Goal: Information Seeking & Learning: Learn about a topic

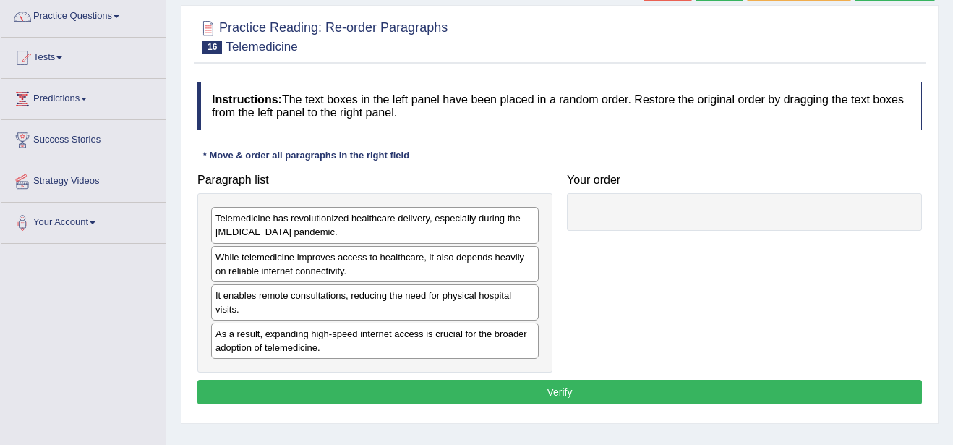
scroll to position [95, 0]
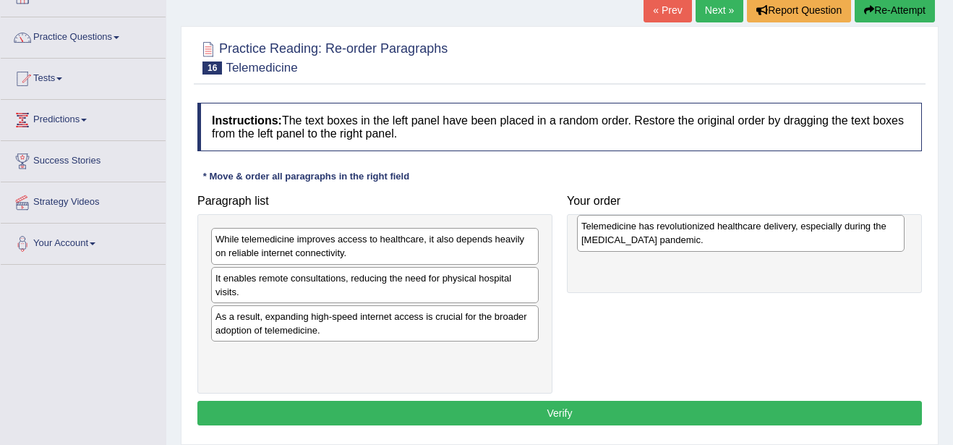
drag, startPoint x: 284, startPoint y: 252, endPoint x: 650, endPoint y: 239, distance: 366.2
click at [650, 239] on div "Telemedicine has revolutionized healthcare delivery, especially during the [MED…" at bounding box center [741, 233] width 328 height 36
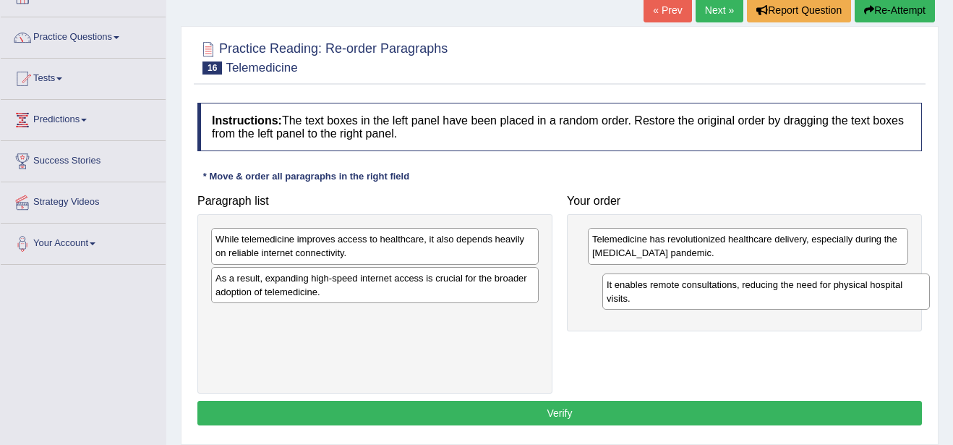
drag, startPoint x: 313, startPoint y: 294, endPoint x: 712, endPoint y: 297, distance: 398.6
click at [712, 297] on div "It enables remote consultations, reducing the need for physical hospital visits." at bounding box center [767, 291] width 328 height 36
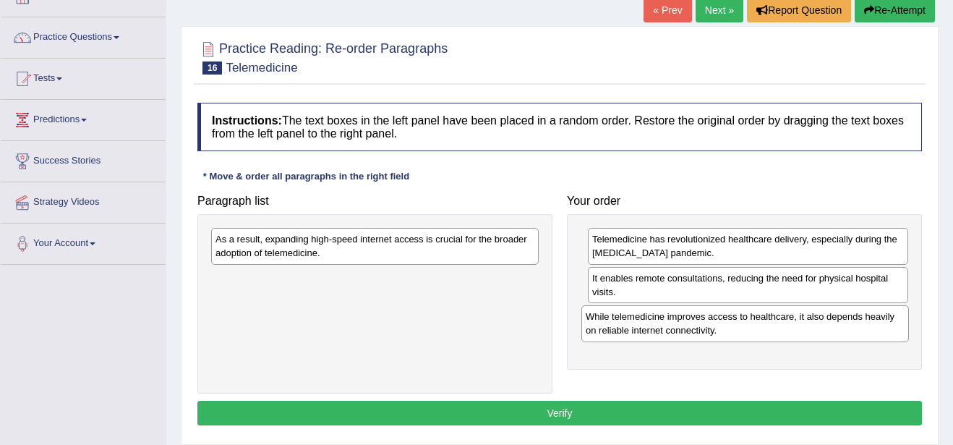
drag, startPoint x: 381, startPoint y: 241, endPoint x: 752, endPoint y: 318, distance: 378.3
click at [752, 318] on div "While telemedicine improves access to healthcare, it also depends heavily on re…" at bounding box center [746, 323] width 328 height 36
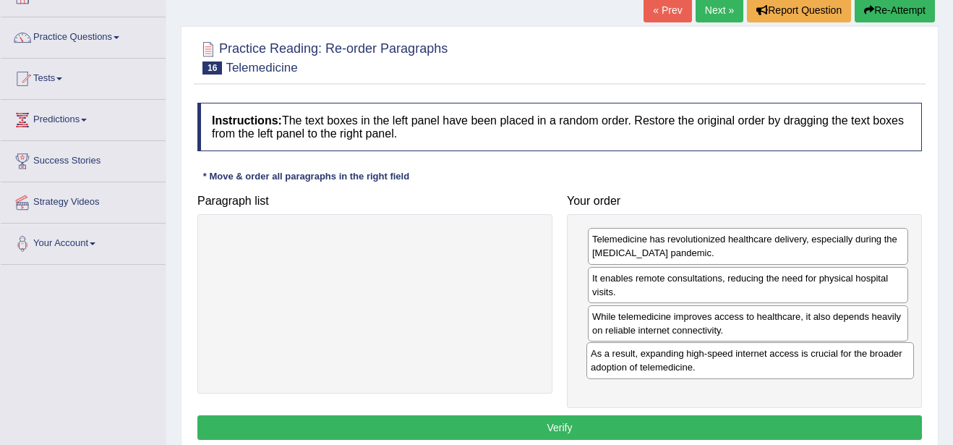
drag, startPoint x: 421, startPoint y: 243, endPoint x: 796, endPoint y: 357, distance: 392.4
click at [796, 357] on div "As a result, expanding high-speed internet access is crucial for the broader ad…" at bounding box center [751, 360] width 328 height 36
click at [758, 431] on button "Verify" at bounding box center [559, 427] width 725 height 25
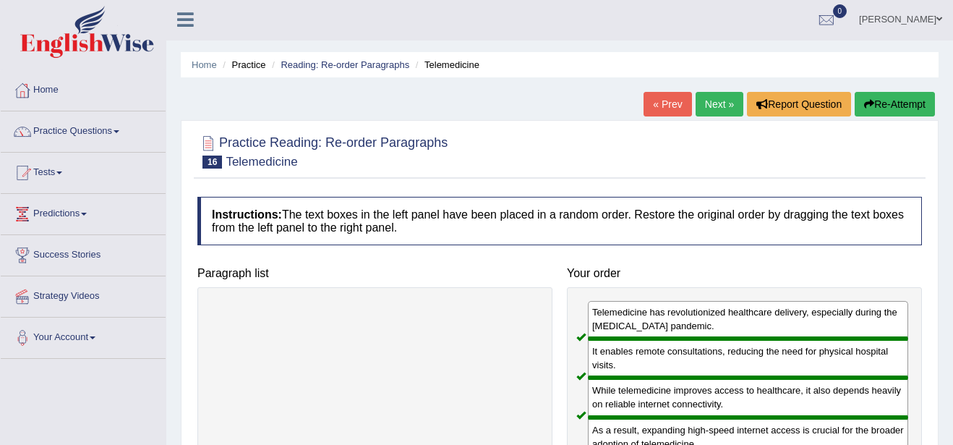
scroll to position [0, 0]
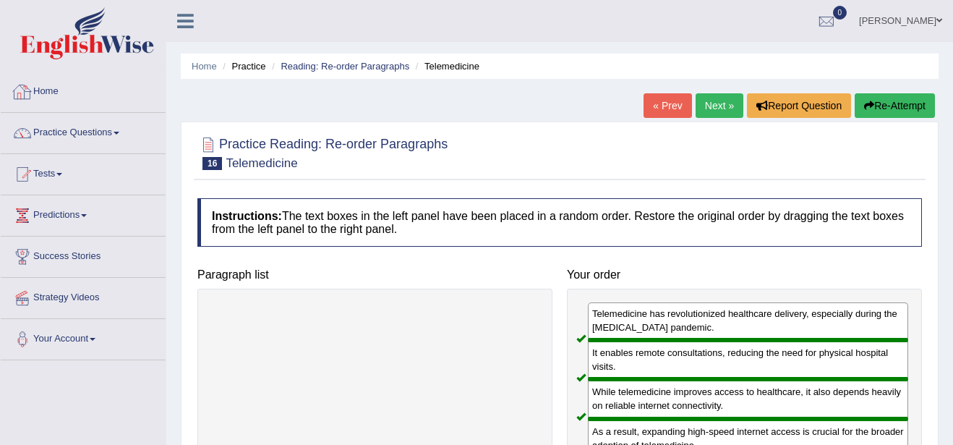
click at [51, 88] on link "Home" at bounding box center [83, 90] width 165 height 36
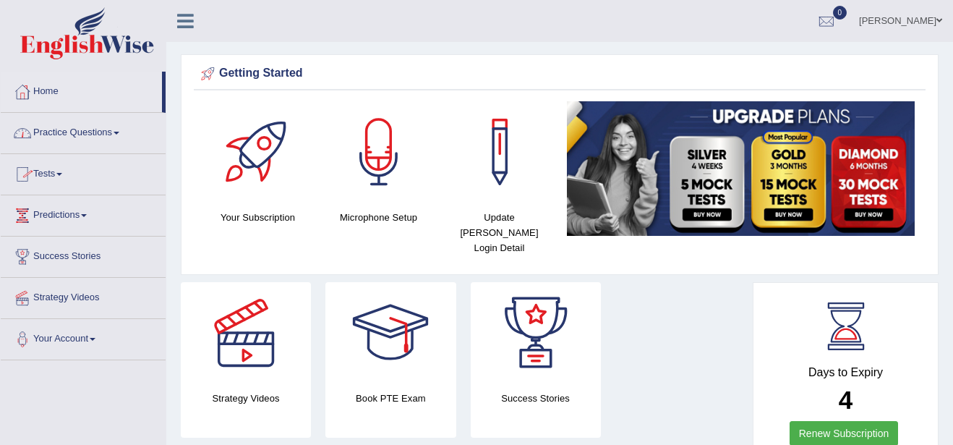
click at [93, 128] on link "Practice Questions" at bounding box center [83, 131] width 165 height 36
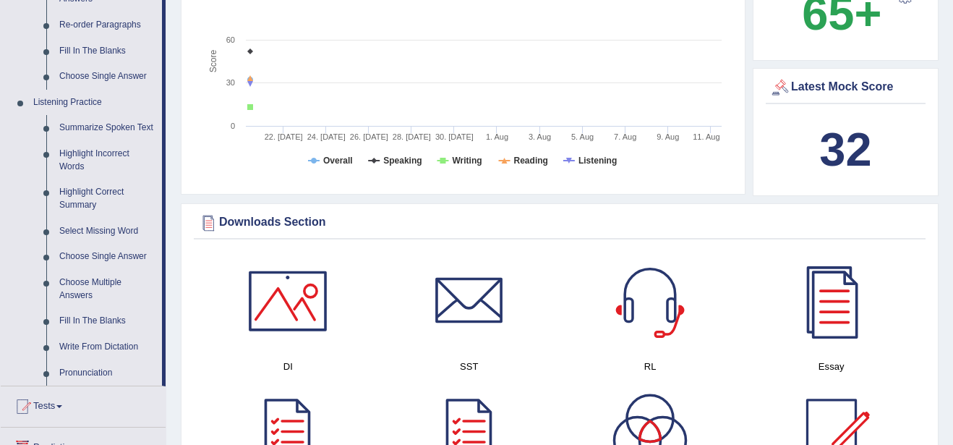
scroll to position [550, 0]
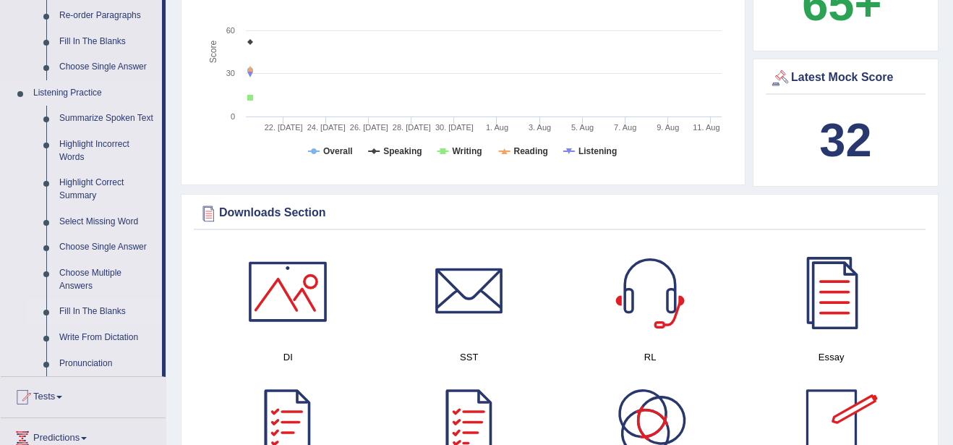
click at [93, 315] on link "Fill In The Blanks" at bounding box center [107, 312] width 109 height 26
